Goal: Register for event/course

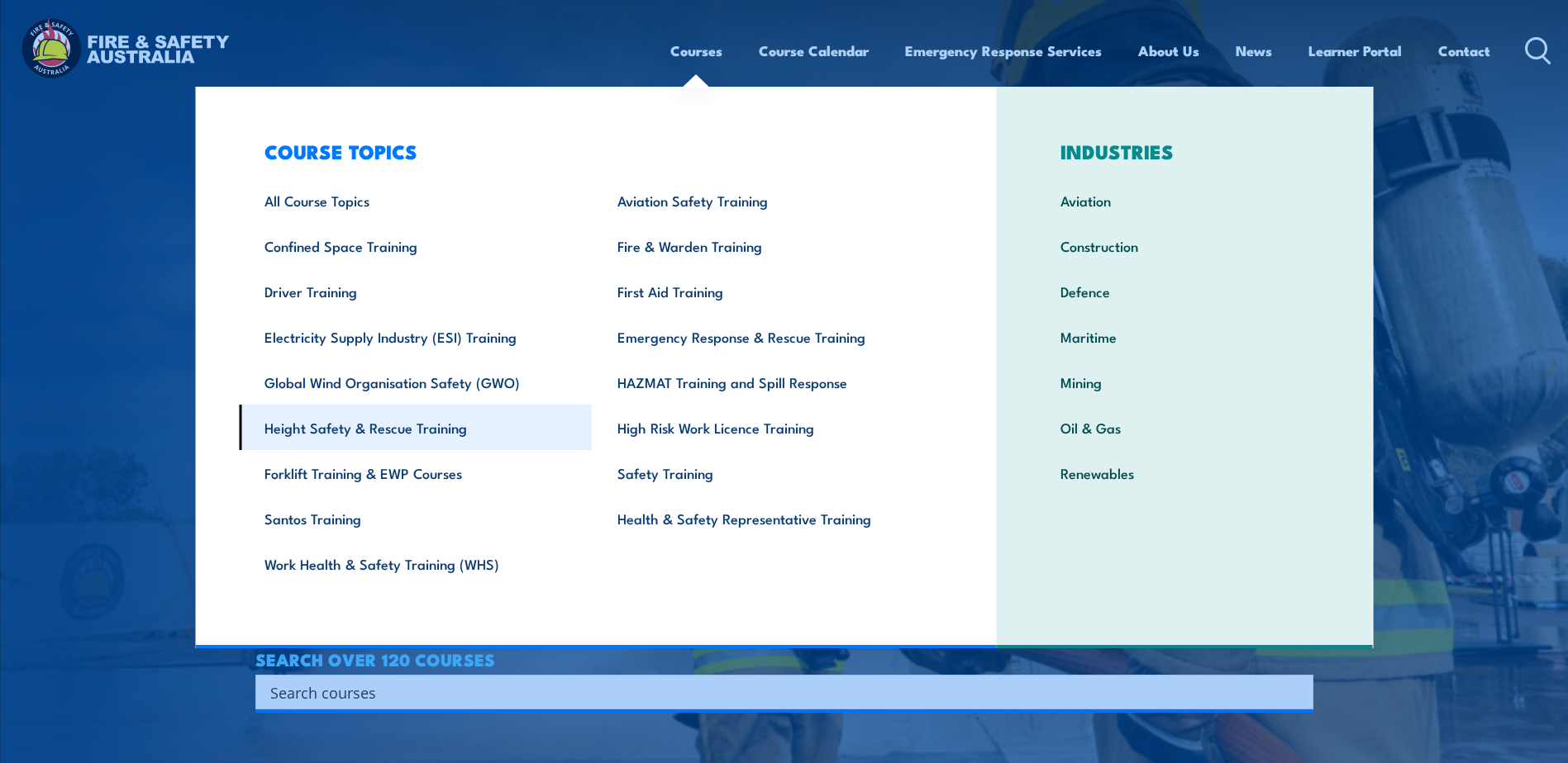
click at [373, 431] on link "Height Safety & Rescue Training" at bounding box center [416, 427] width 353 height 46
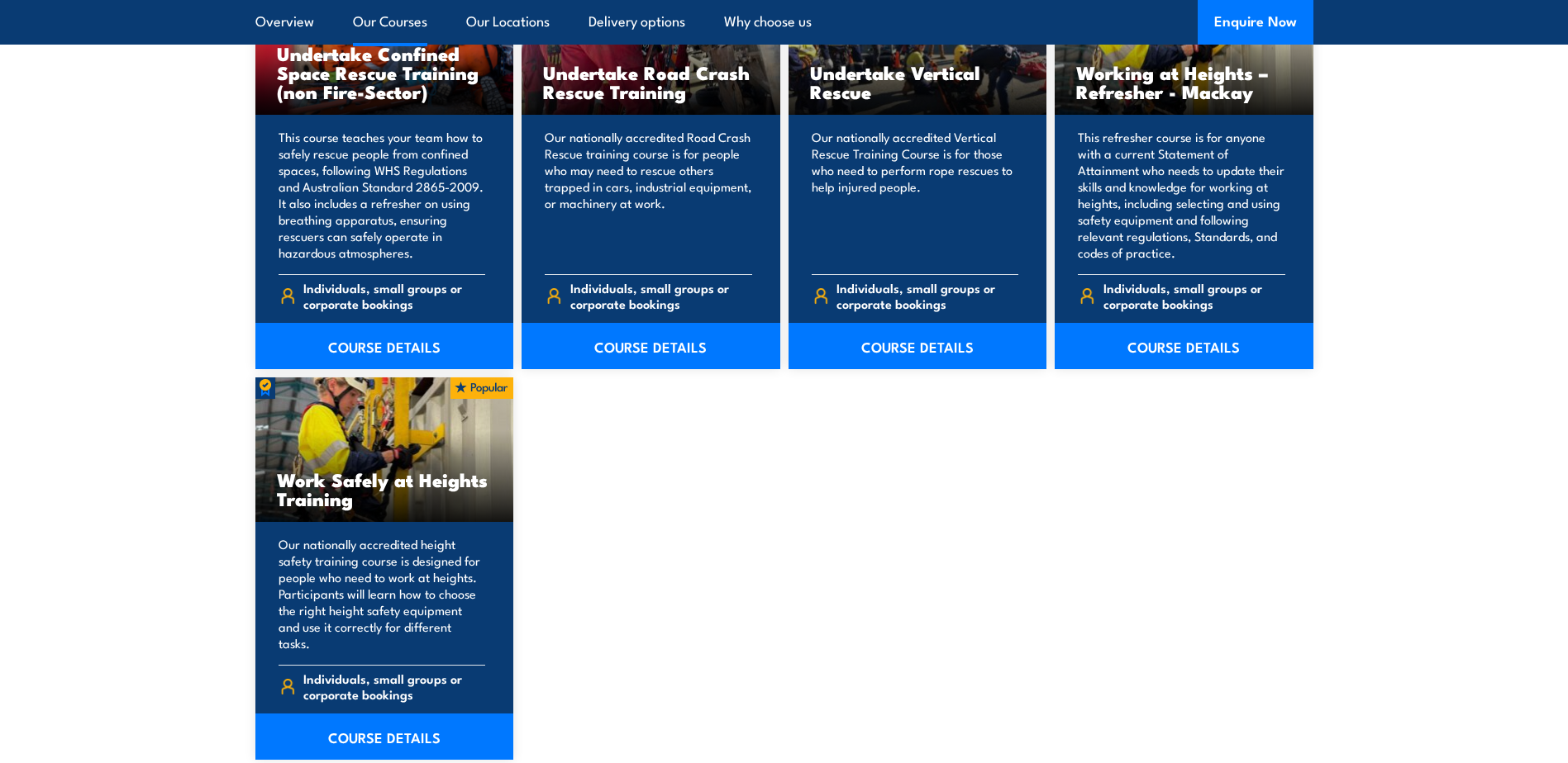
scroll to position [1900, 0]
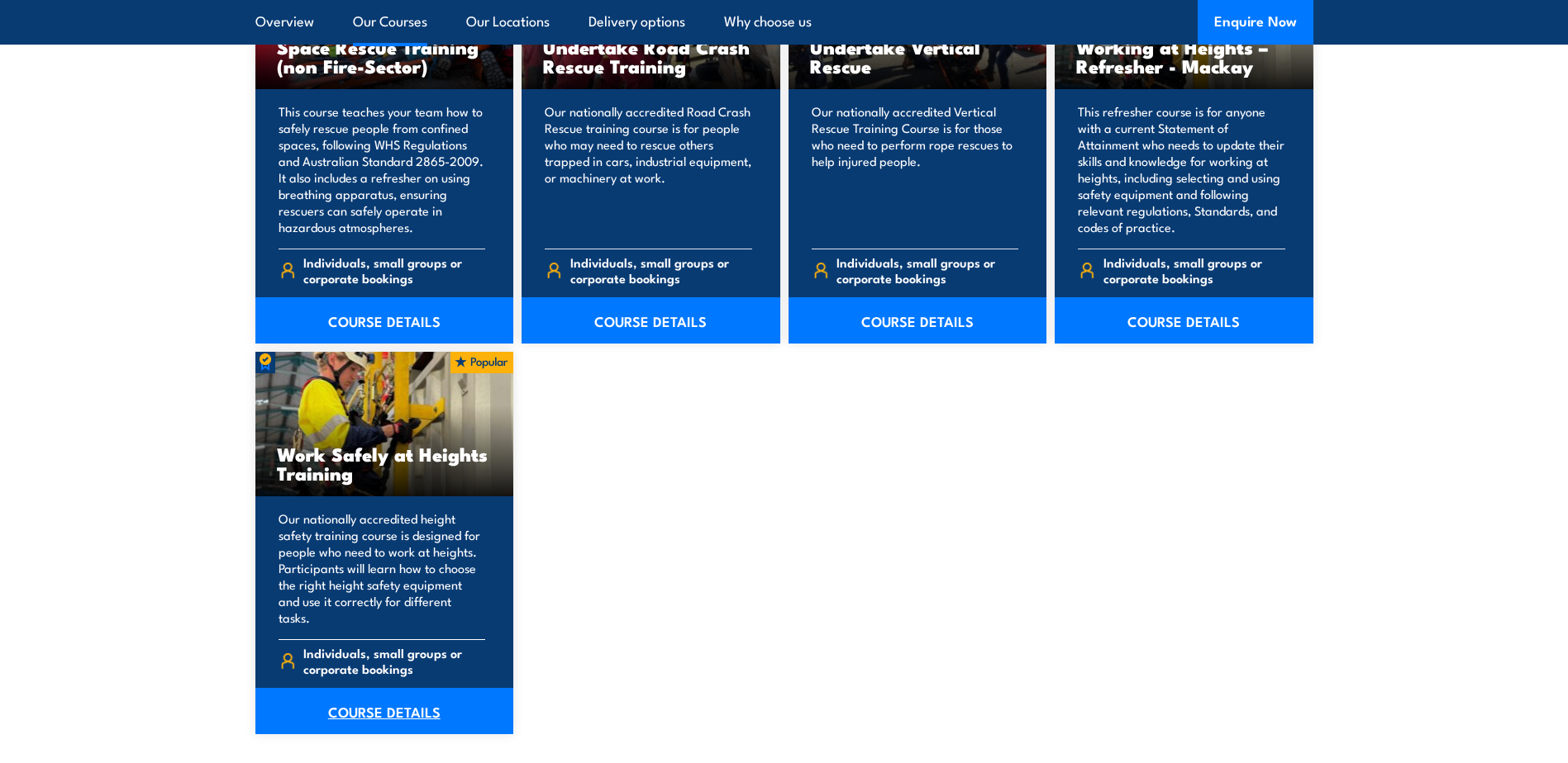
click at [393, 699] on link "COURSE DETAILS" at bounding box center [384, 712] width 259 height 47
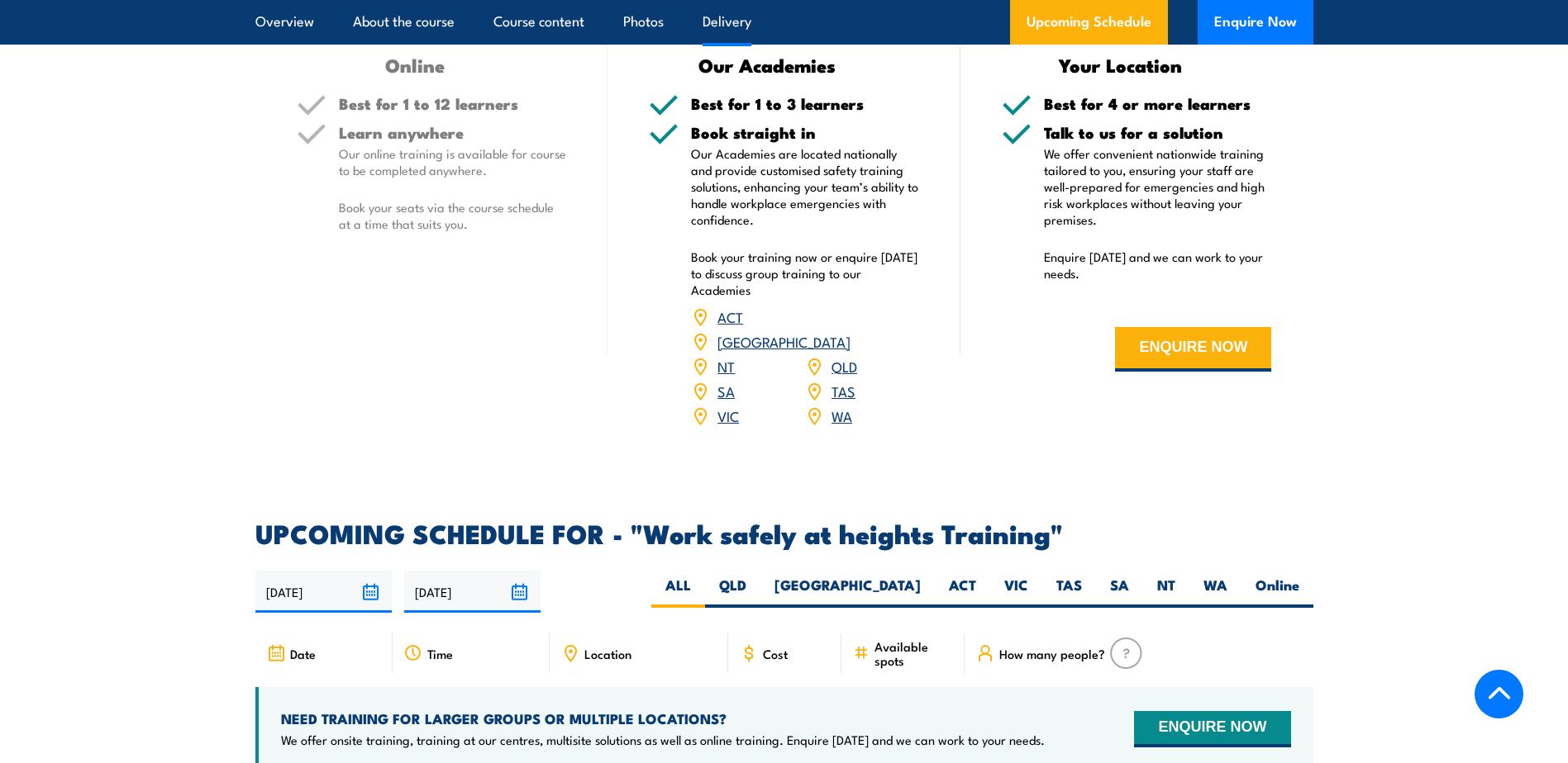
scroll to position [2231, 0]
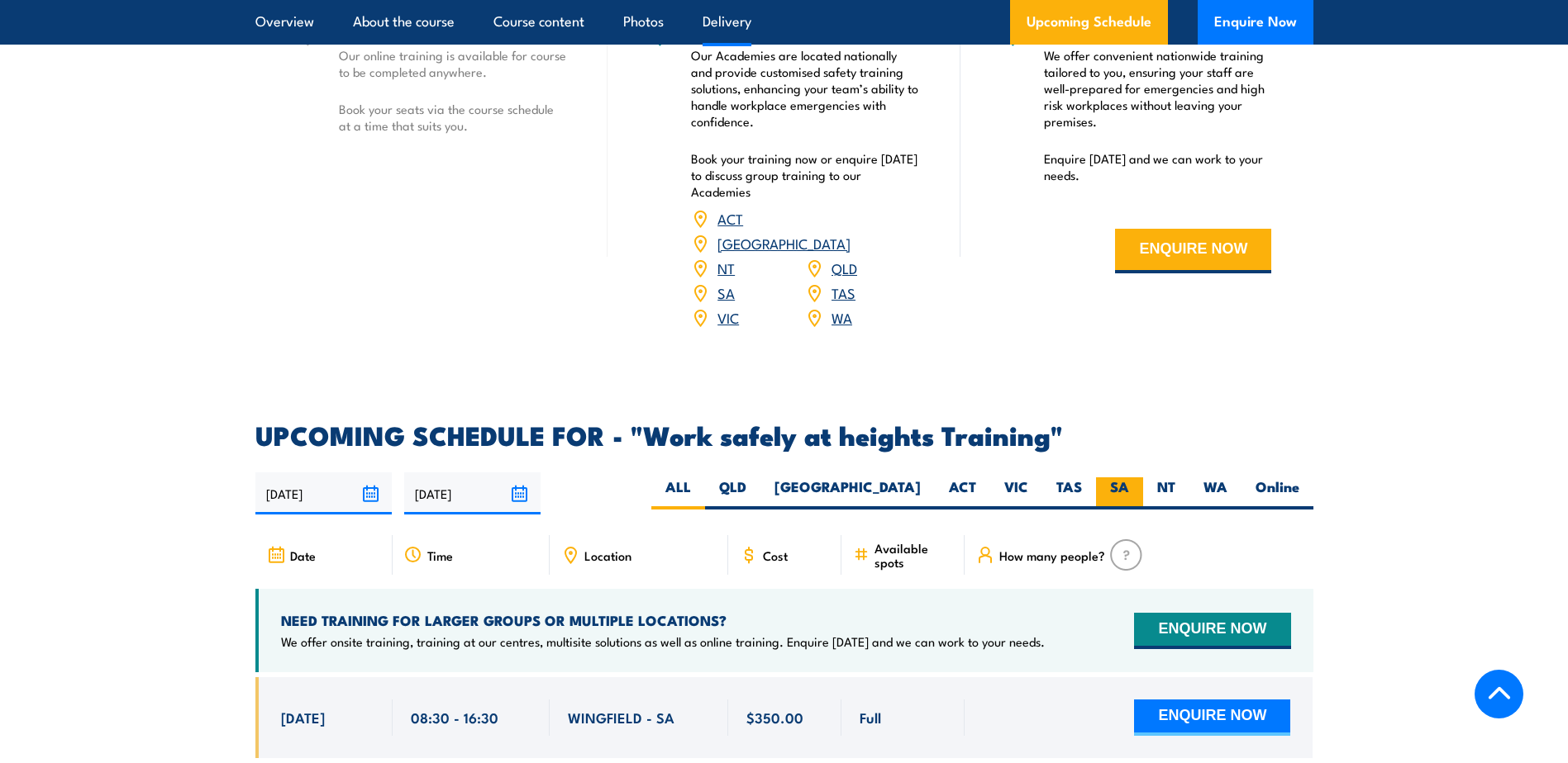
click at [1114, 477] on label "SA" at bounding box center [1119, 493] width 47 height 33
click at [1129, 477] on input "SA" at bounding box center [1134, 483] width 11 height 11
radio input "true"
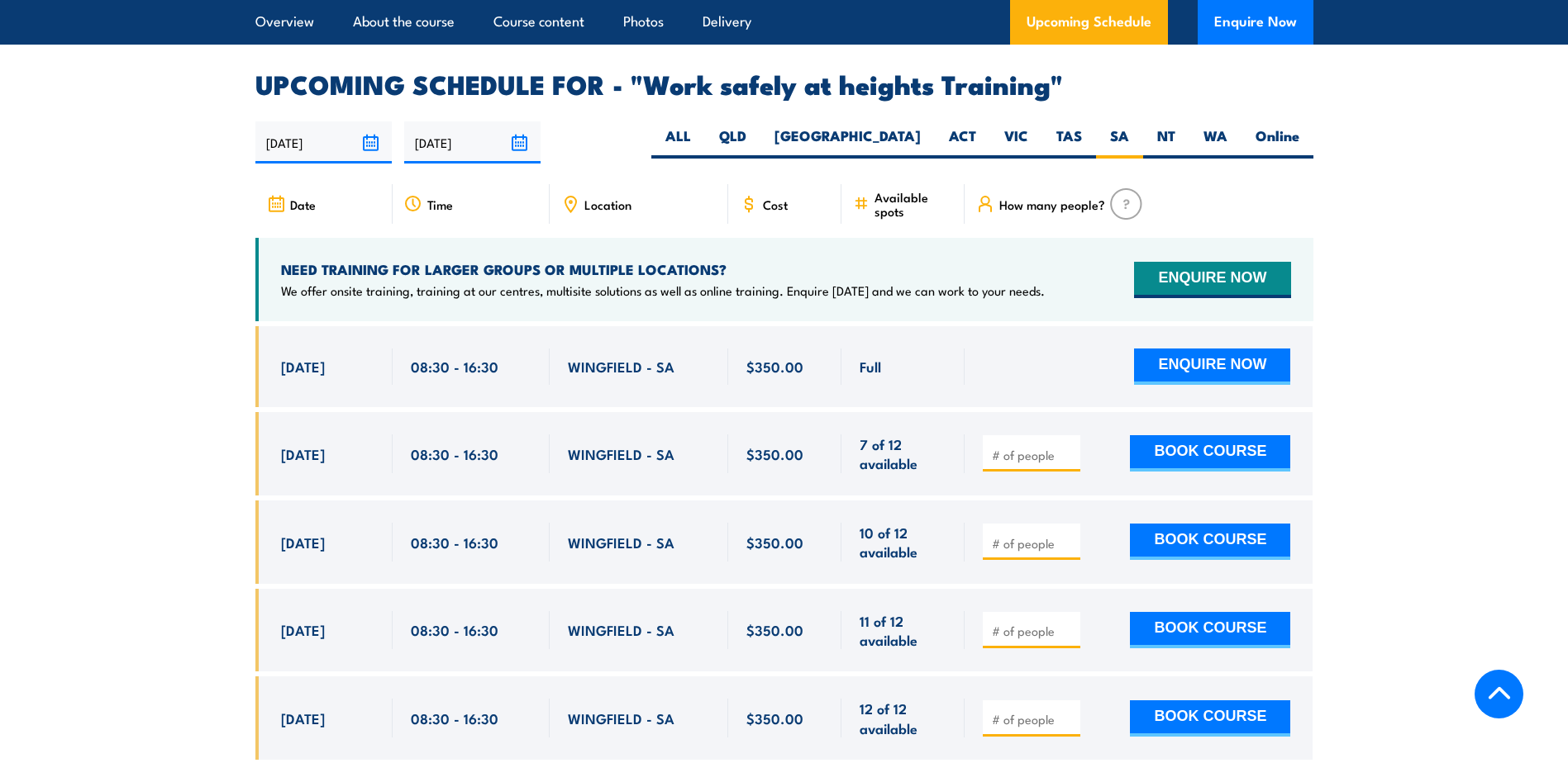
scroll to position [2629, 0]
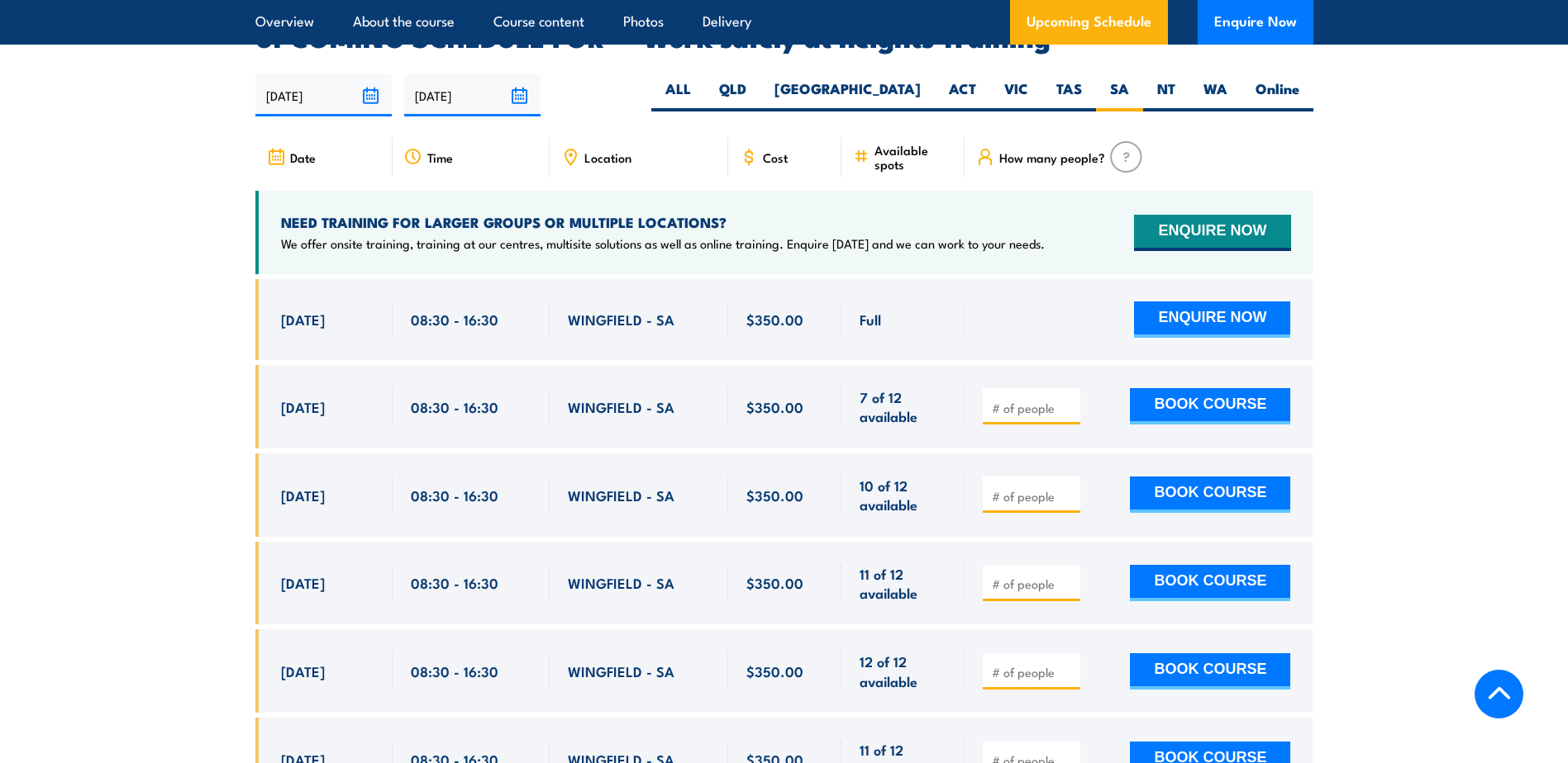
click at [1498, 361] on section "UPCOMING SCHEDULE FOR - "Work safely at heights Training" [DATE] [DATE]" at bounding box center [784, 690] width 1568 height 1331
